Goal: Information Seeking & Learning: Learn about a topic

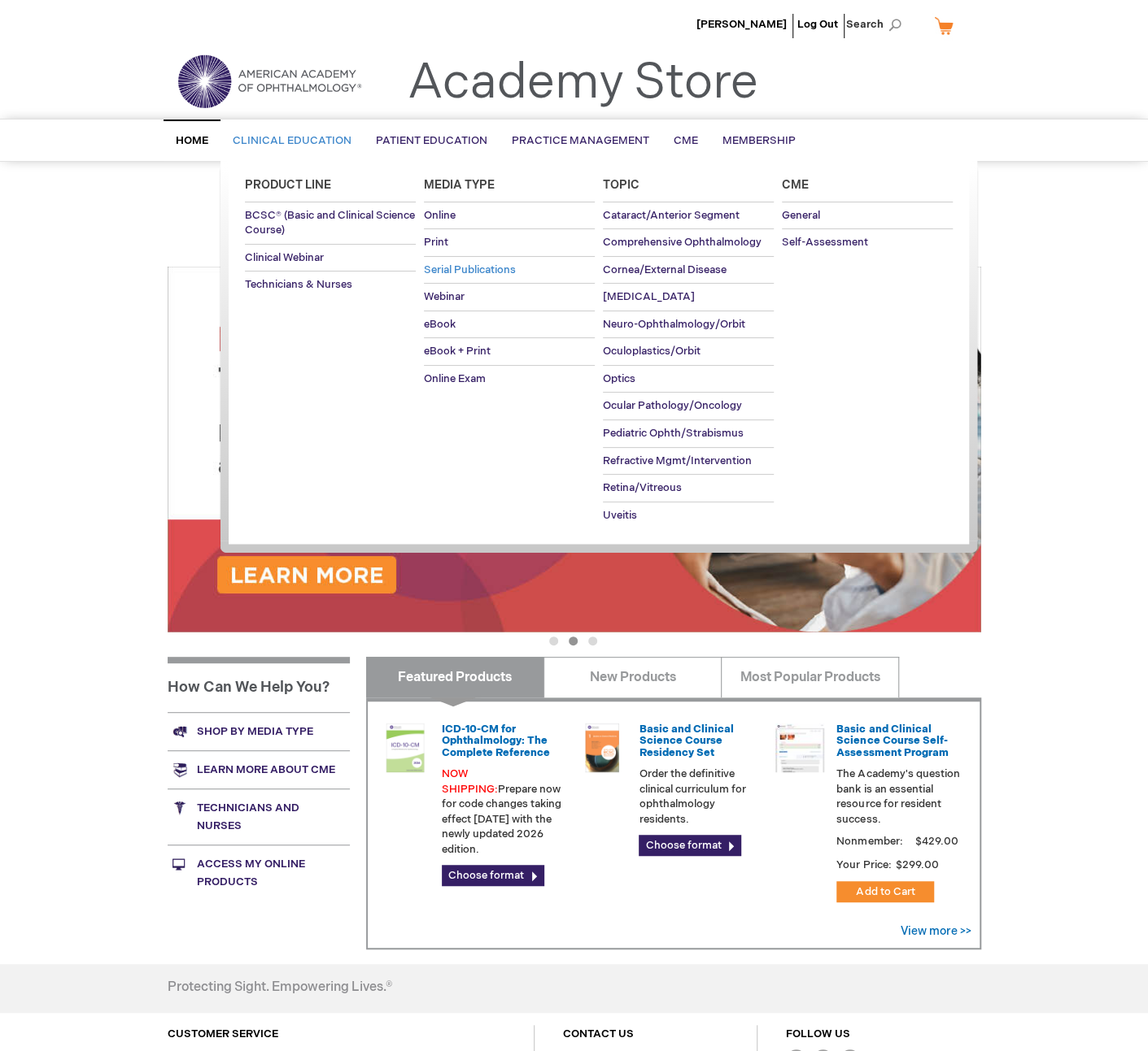
click at [462, 269] on span "Serial Publications" at bounding box center [469, 269] width 92 height 13
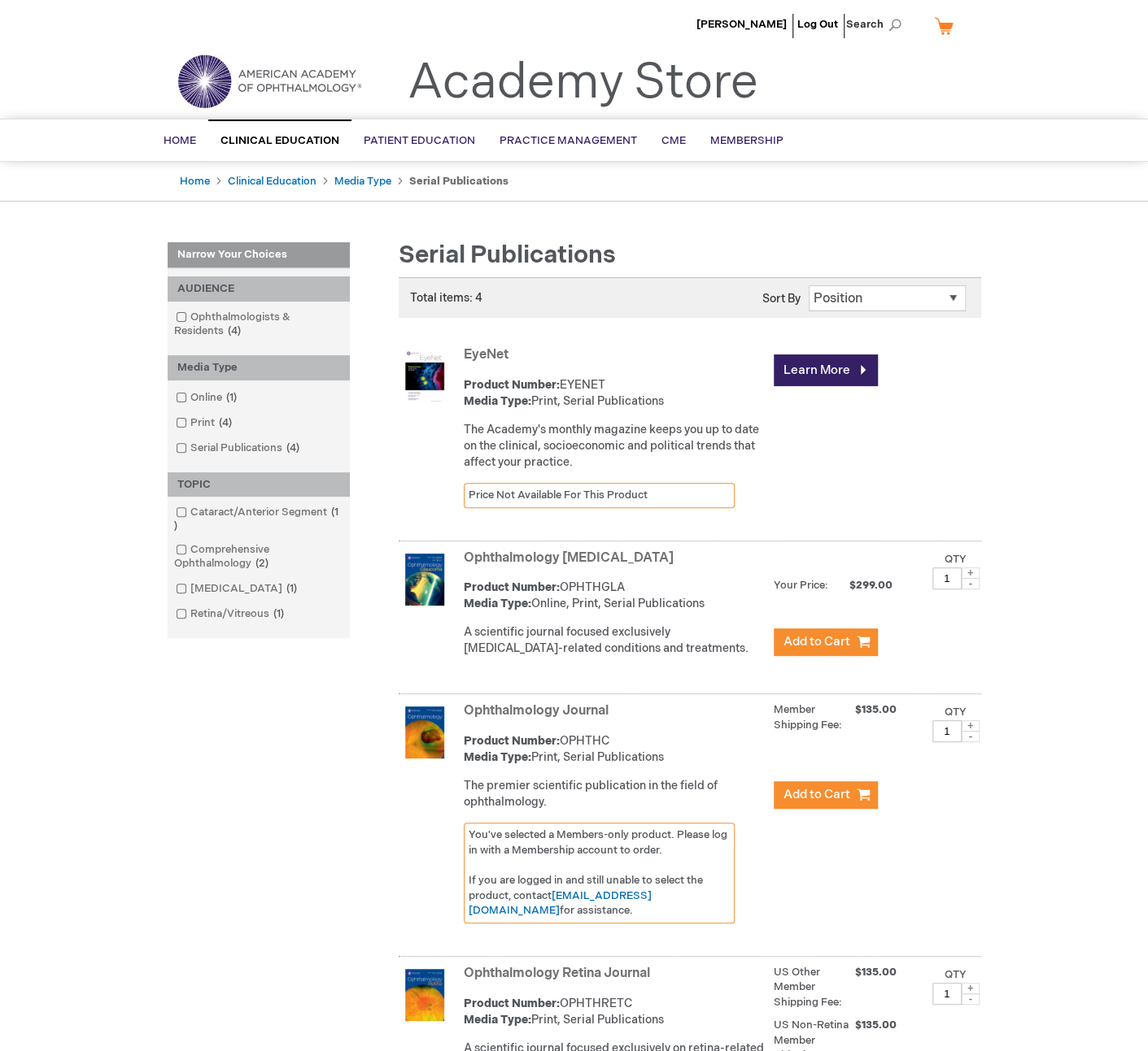
click at [542, 713] on link "Ophthalmology Journal" at bounding box center [536, 711] width 145 height 15
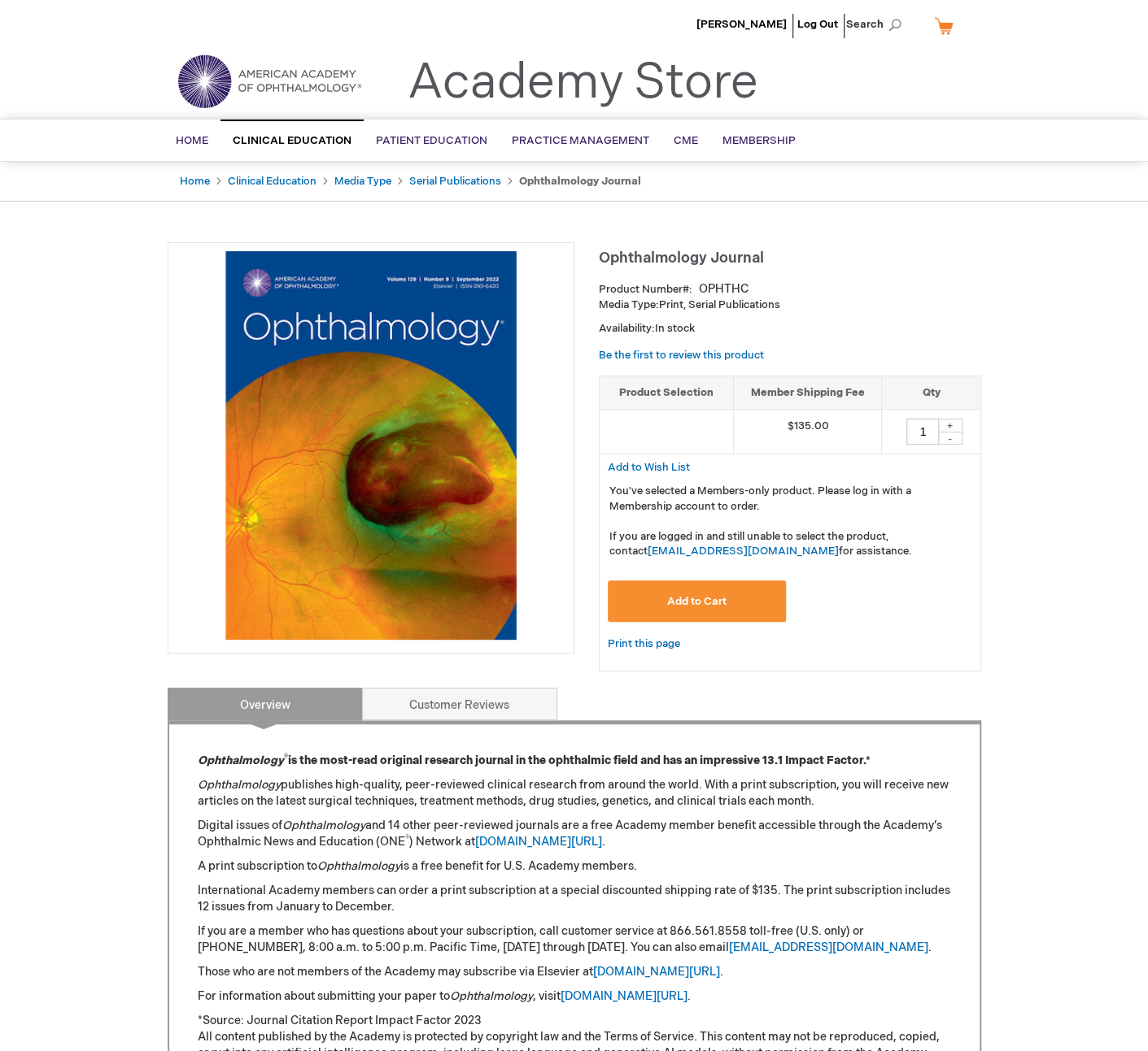
scroll to position [162, 0]
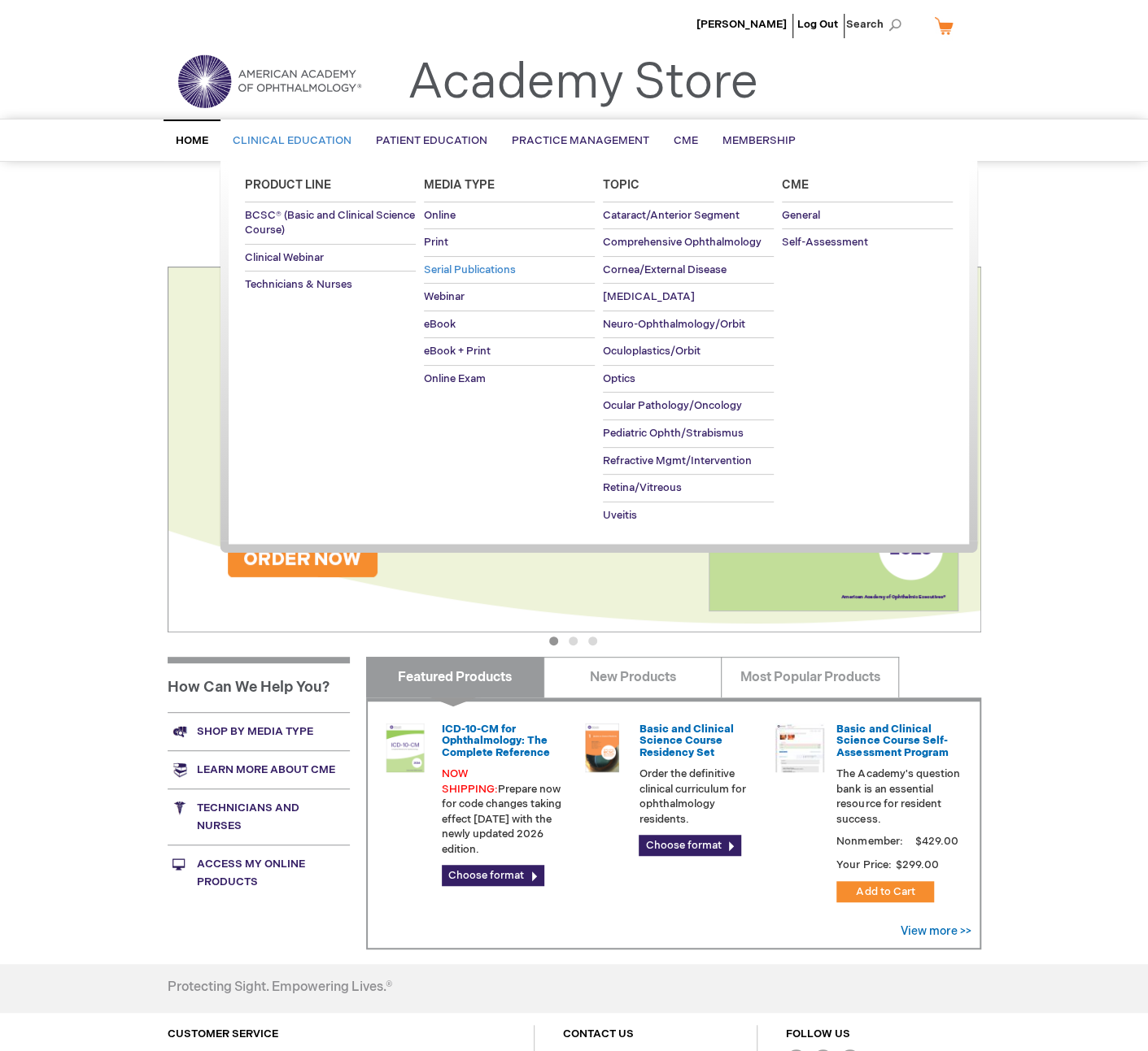
click at [463, 267] on span "Serial Publications" at bounding box center [469, 269] width 92 height 13
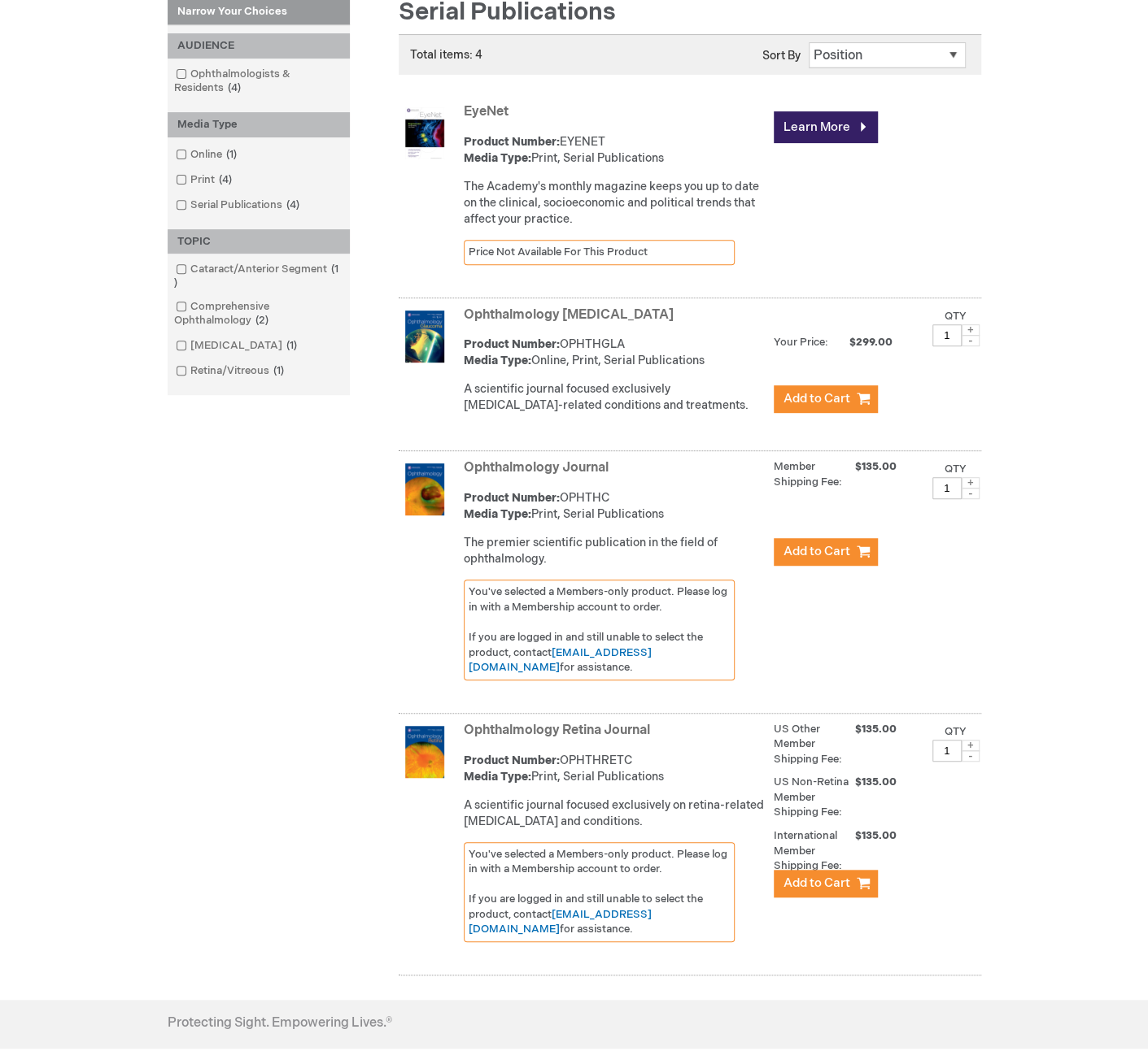
scroll to position [244, 0]
click at [527, 728] on link "Ophthalmology Retina Journal" at bounding box center [556, 730] width 186 height 15
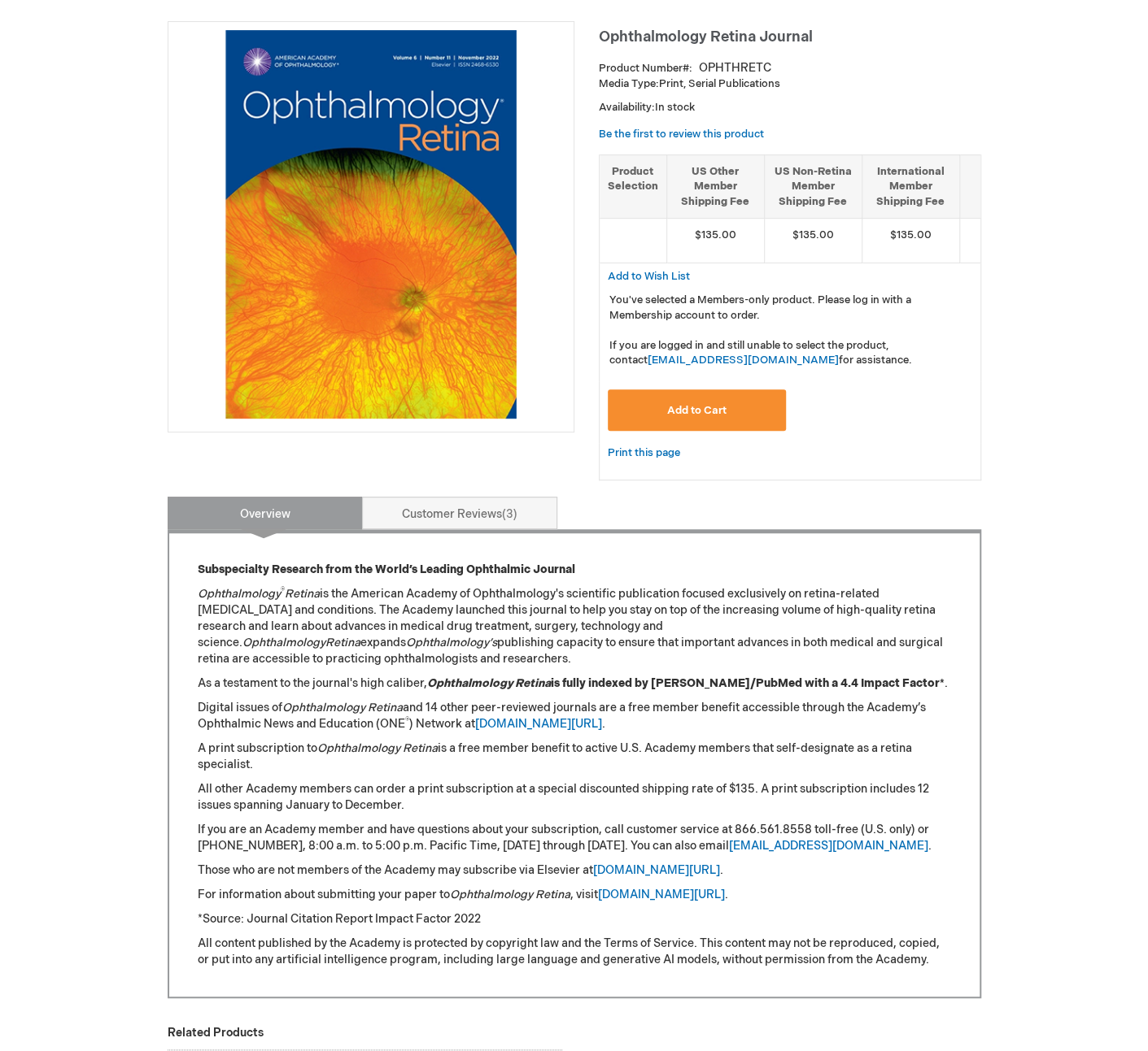
scroll to position [244, 0]
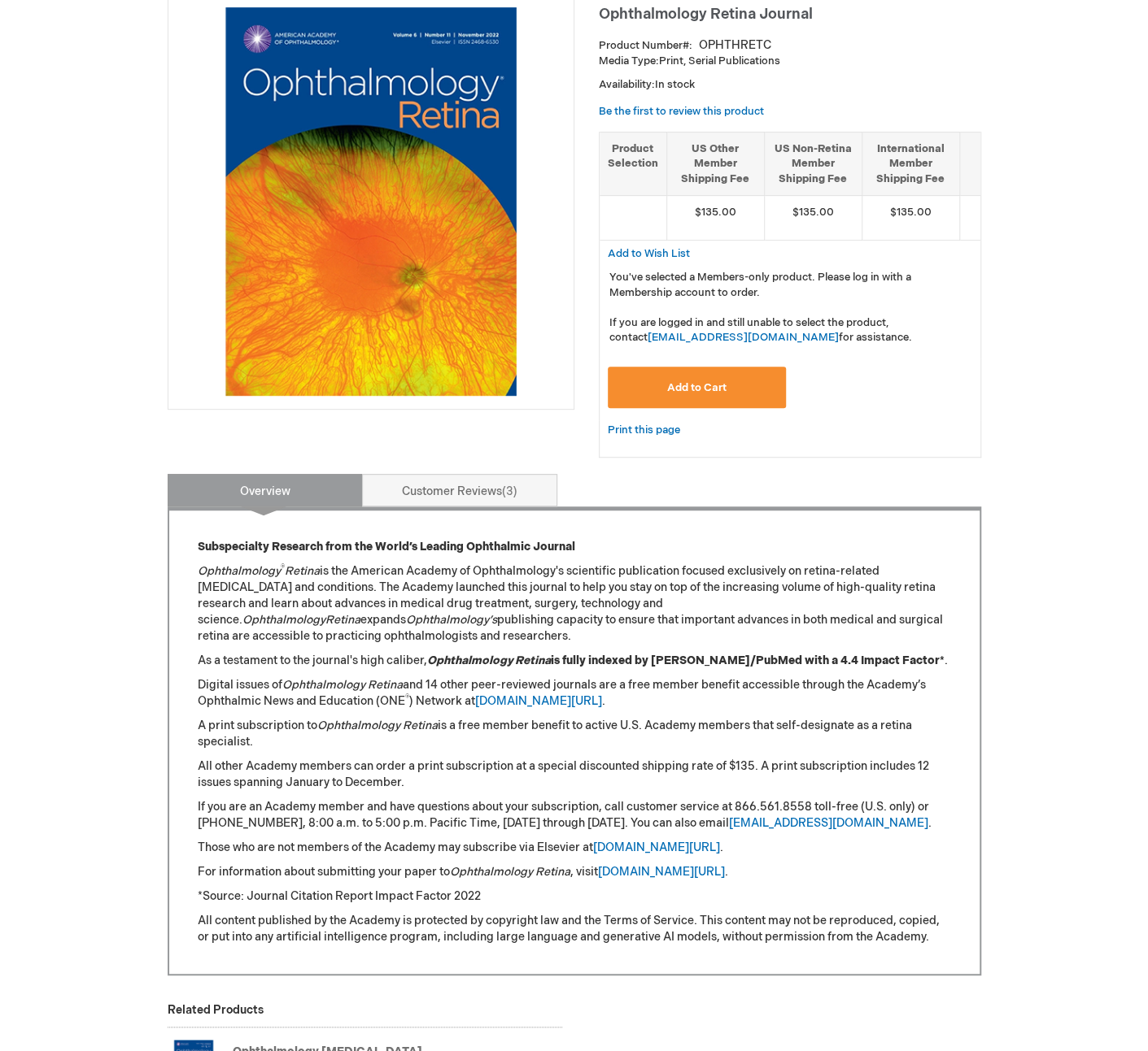
click at [603, 741] on p "A print subscription to Ophthalmology Retina is a free member benefit to active…" at bounding box center [574, 734] width 754 height 33
drag, startPoint x: 578, startPoint y: 737, endPoint x: 247, endPoint y: 747, distance: 331.2
click at [247, 747] on p "A print subscription to Ophthalmology Retina is a free member benefit to active…" at bounding box center [574, 734] width 754 height 33
copy p "to active U.S. Academy members that self-designate as a retina specialist"
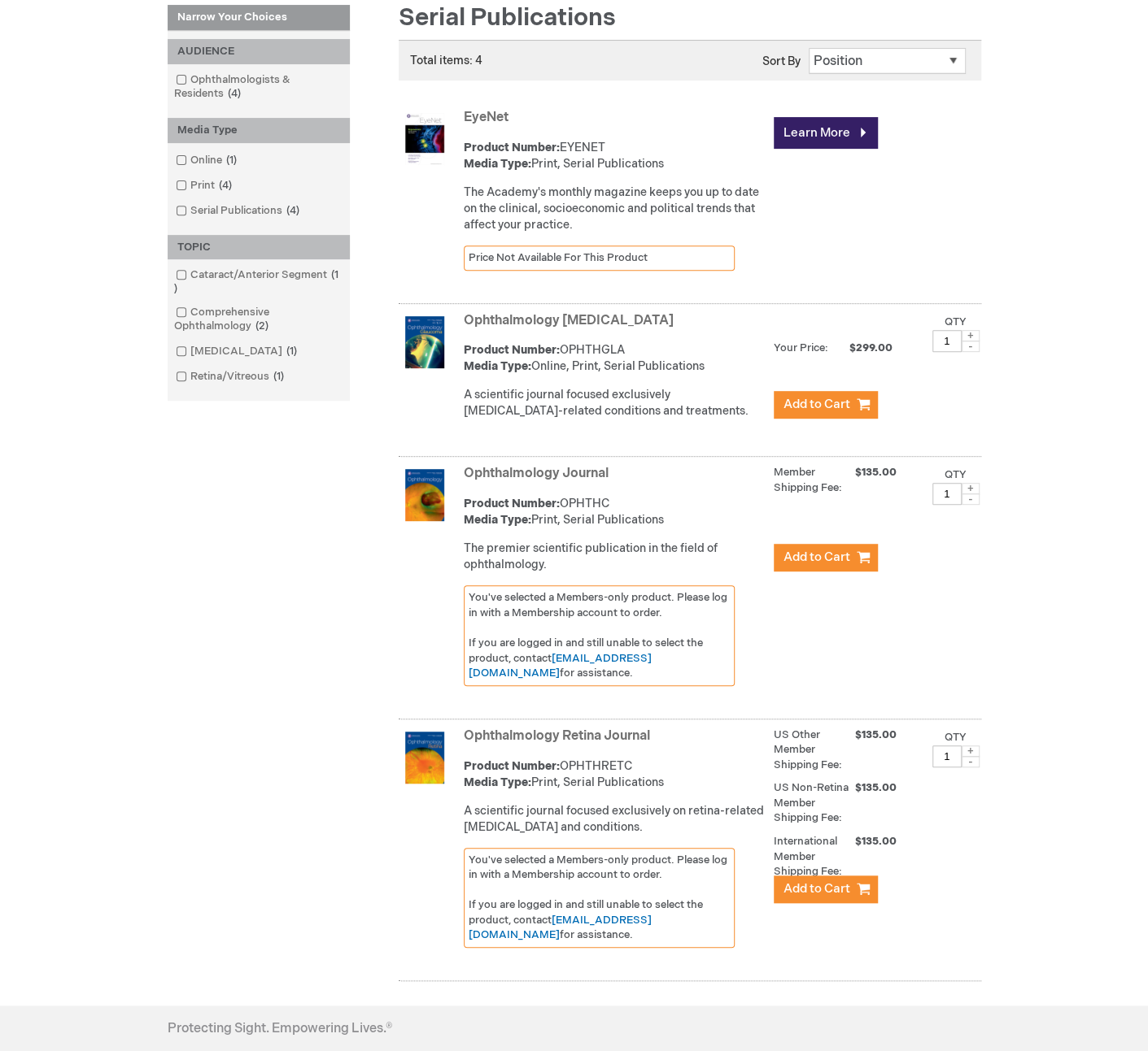
click at [510, 323] on link "Ophthalmology [MEDICAL_DATA]" at bounding box center [569, 320] width 210 height 15
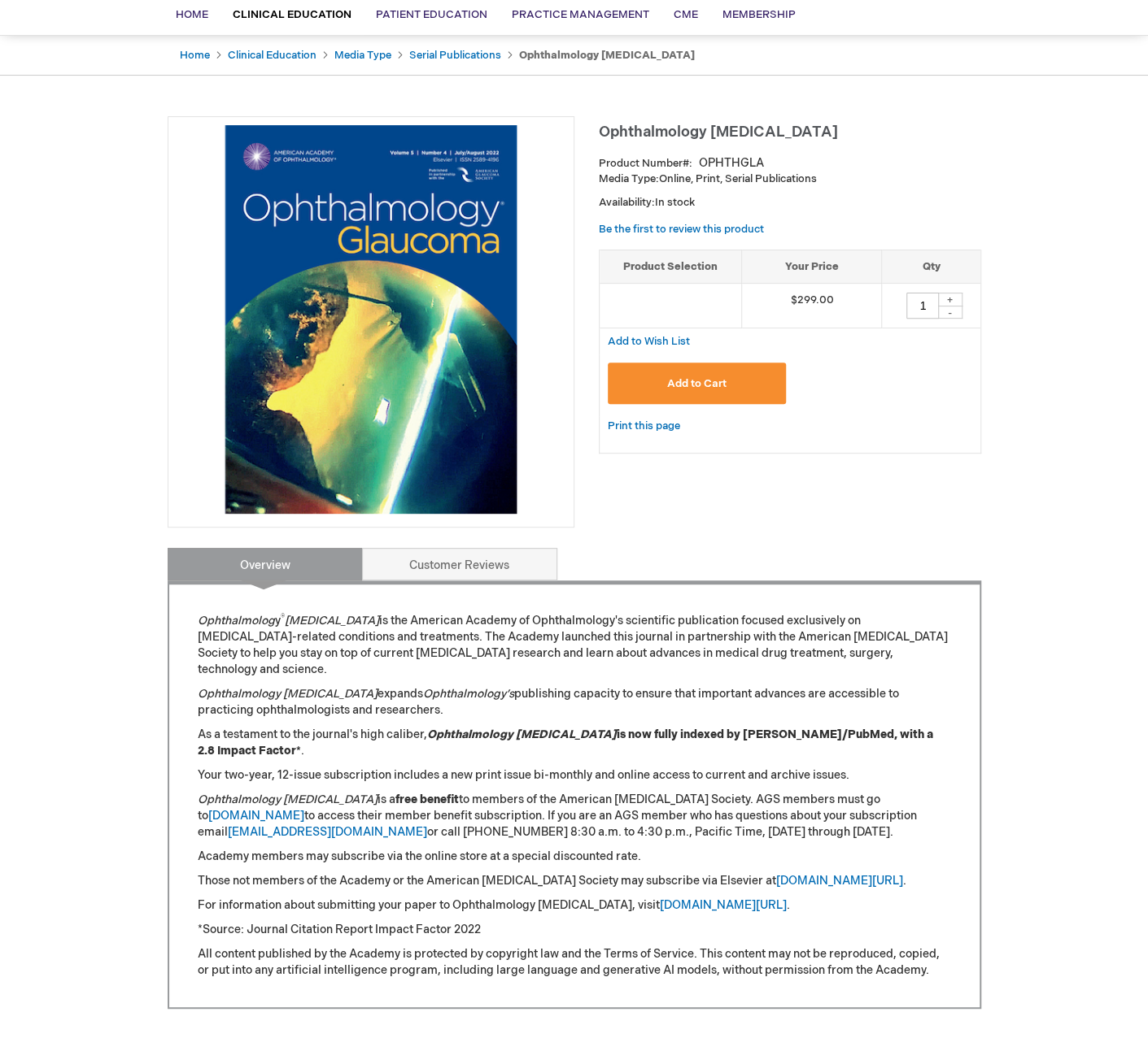
scroll to position [162, 0]
